Goal: Task Accomplishment & Management: Complete application form

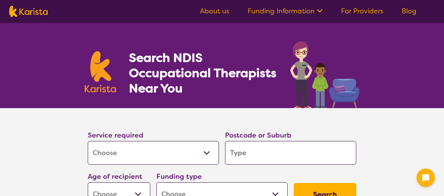
select select "[MEDICAL_DATA]"
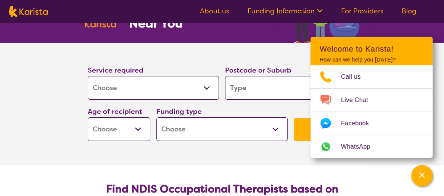
scroll to position [76, 0]
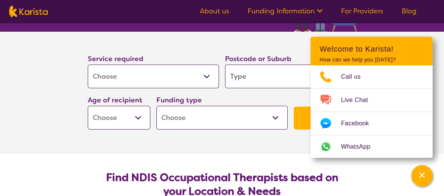
click at [245, 74] on input "search" at bounding box center [290, 77] width 131 height 24
type input "2285"
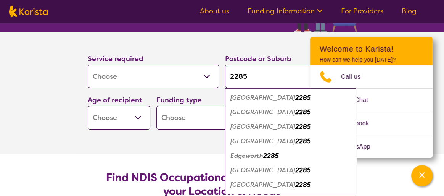
click at [142, 115] on select "Early Childhood - 0 to 9 Child - 10 to 11 Adolescent - 12 to 17 Adult - 18 to 6…" at bounding box center [119, 118] width 63 height 24
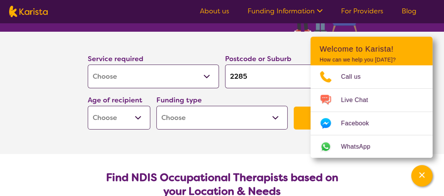
select select "AG"
click at [88, 106] on select "Early Childhood - 0 to 9 Child - 10 to 11 Adolescent - 12 to 17 Adult - 18 to 6…" at bounding box center [119, 118] width 63 height 24
select select "AG"
click at [276, 115] on select "Home Care Package (HCP) National Disability Insurance Scheme (NDIS) I don't know" at bounding box center [222, 118] width 131 height 24
select select "NDIS"
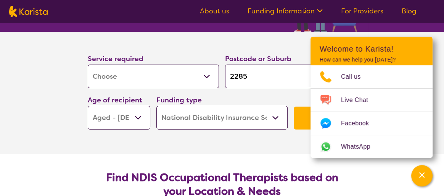
click at [157, 106] on select "Home Care Package (HCP) National Disability Insurance Scheme (NDIS) I don't know" at bounding box center [222, 118] width 131 height 24
select select "NDIS"
click at [423, 172] on icon "Channel Menu" at bounding box center [422, 175] width 8 height 8
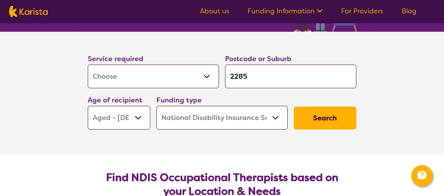
click at [323, 114] on button "Search" at bounding box center [325, 118] width 63 height 23
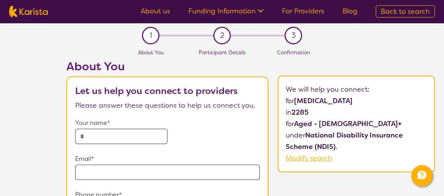
click at [122, 133] on input "text" at bounding box center [121, 136] width 92 height 15
type input "**********"
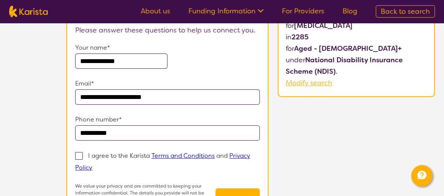
scroll to position [76, 0]
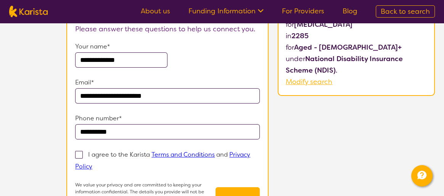
click at [76, 155] on span at bounding box center [79, 155] width 8 height 8
click at [92, 163] on input "I agree to the Karista Terms and Conditions and Privacy Policy" at bounding box center [94, 165] width 5 height 5
checkbox input "true"
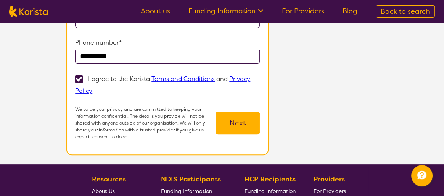
scroll to position [153, 0]
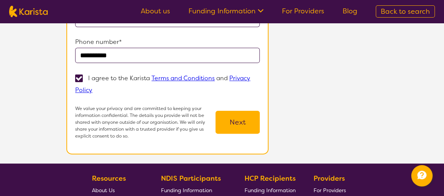
click at [232, 119] on button "Next" at bounding box center [238, 122] width 44 height 23
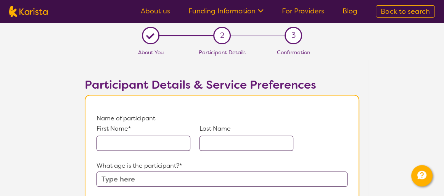
click at [136, 144] on input "text" at bounding box center [144, 143] width 94 height 15
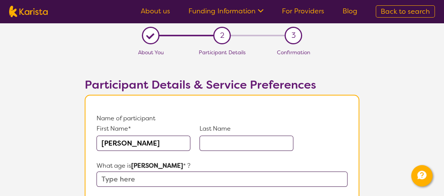
type input "[PERSON_NAME]"
click at [244, 141] on input "text" at bounding box center [247, 143] width 94 height 15
type input "[PERSON_NAME]"
click at [134, 177] on input "text" at bounding box center [222, 178] width 251 height 15
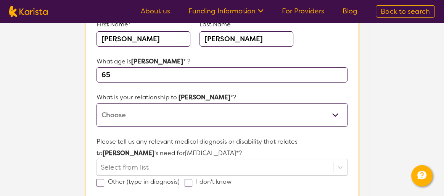
scroll to position [115, 0]
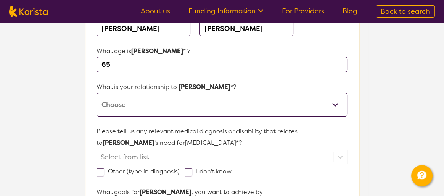
type input "65"
click at [151, 105] on select "This request is for myself I am their parent I am their child I am their spouse…" at bounding box center [222, 105] width 251 height 24
select select "I am their carer"
click at [97, 93] on select "This request is for myself I am their parent I am their child I am their spouse…" at bounding box center [222, 105] width 251 height 24
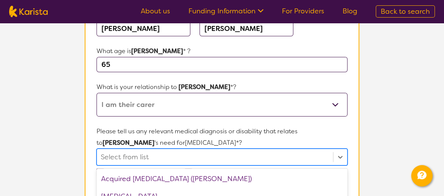
click at [156, 153] on div "option Amputee focused, 4 of 75. 75 results available. Use Up and Down to choos…" at bounding box center [222, 157] width 251 height 17
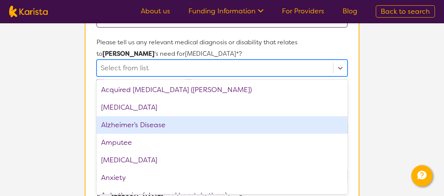
click at [189, 122] on div "Alzheimer’s Disease" at bounding box center [222, 125] width 251 height 18
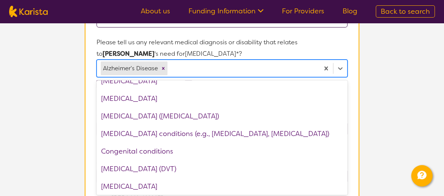
scroll to position [305, 0]
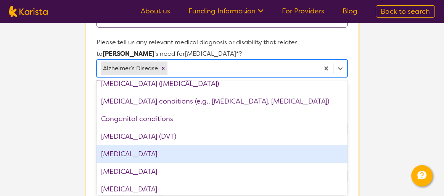
click at [160, 156] on div "[MEDICAL_DATA]" at bounding box center [222, 154] width 251 height 18
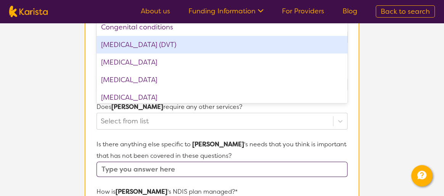
scroll to position [318, 0]
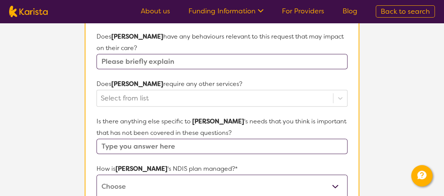
click at [146, 174] on select "Self-managed NDIS plan Managed by a registered plan management provider (not th…" at bounding box center [222, 186] width 251 height 24
select select "I'm not sure"
click at [97, 174] on select "Self-managed NDIS plan Managed by a registered plan management provider (not th…" at bounding box center [222, 186] width 251 height 24
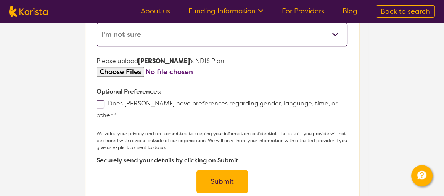
scroll to position [471, 0]
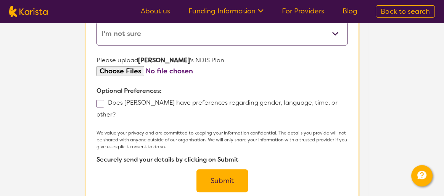
click at [220, 169] on button "Submit" at bounding box center [223, 180] width 52 height 23
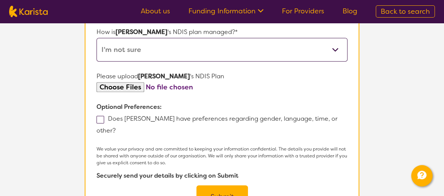
scroll to position [221, 0]
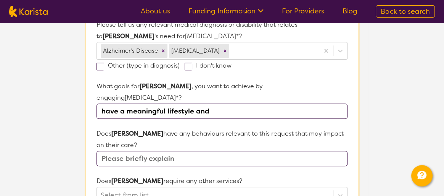
drag, startPoint x: 212, startPoint y: 97, endPoint x: 191, endPoint y: 98, distance: 21.8
click at [191, 103] on input "have a meaningful lifestyle and" at bounding box center [222, 110] width 251 height 15
type input "have a meaningful lifestyle and"
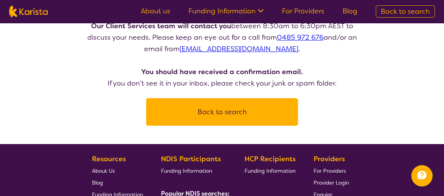
scroll to position [115, 0]
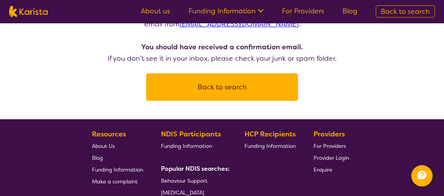
click at [216, 94] on button "Back to search" at bounding box center [222, 87] width 134 height 23
select select "[MEDICAL_DATA]"
select select "AG"
select select "NDIS"
select select "[MEDICAL_DATA]"
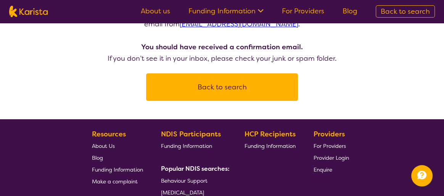
select select "AG"
select select "NDIS"
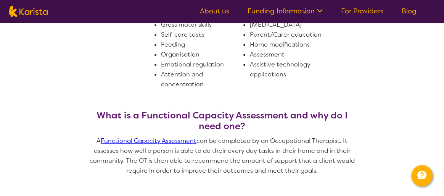
scroll to position [535, 0]
